Goal: Information Seeking & Learning: Learn about a topic

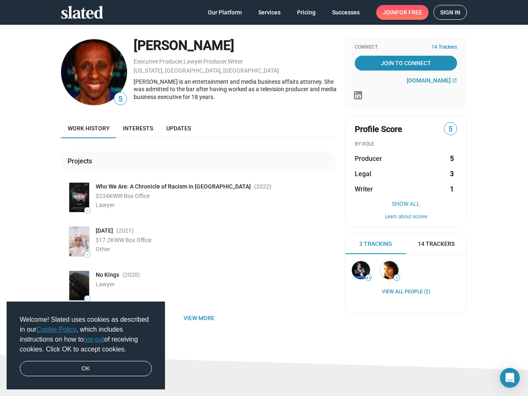
click at [86, 346] on span "Welcome! Slated uses cookies as described in our Cookie Policy , which includes…" at bounding box center [86, 335] width 132 height 40
click at [91, 72] on img at bounding box center [94, 72] width 66 height 66
click at [117, 99] on span "5" at bounding box center [120, 99] width 12 height 11
click at [232, 90] on div "[PERSON_NAME] is an entertainment and media business affairs attorney. She was …" at bounding box center [235, 89] width 203 height 23
click at [76, 197] on img at bounding box center [79, 197] width 20 height 29
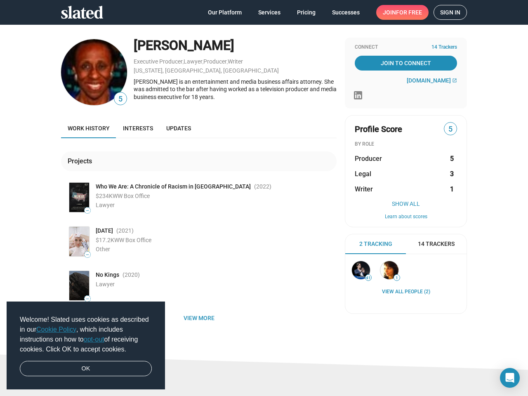
click at [85, 210] on span "—" at bounding box center [88, 210] width 6 height 5
click at [76, 241] on img at bounding box center [79, 241] width 20 height 29
click at [85, 254] on span "—" at bounding box center [88, 254] width 6 height 5
click at [76, 285] on img at bounding box center [79, 285] width 20 height 29
click at [85, 299] on span "—" at bounding box center [88, 299] width 6 height 5
